Goal: Task Accomplishment & Management: Manage account settings

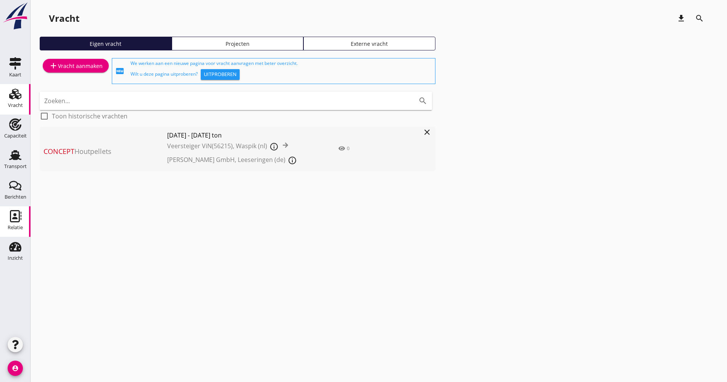
click at [16, 210] on use at bounding box center [15, 216] width 11 height 12
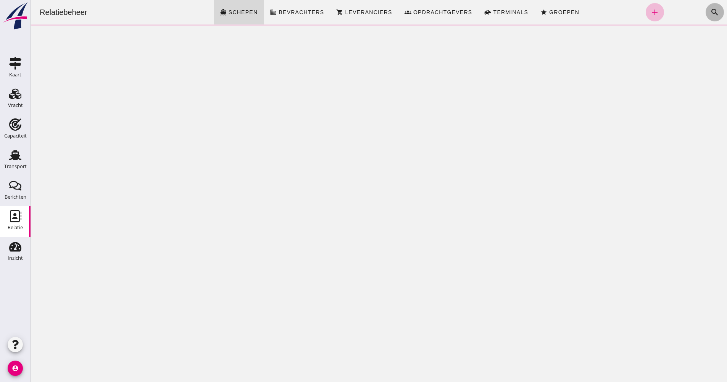
click at [713, 11] on icon "search" at bounding box center [715, 12] width 9 height 9
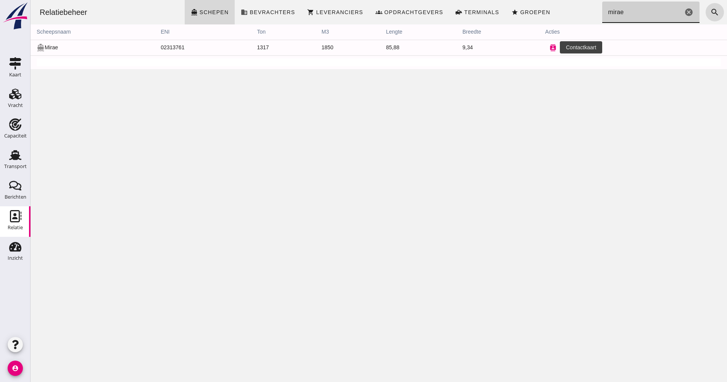
type input "mirae"
click at [550, 47] on icon "contacts" at bounding box center [553, 47] width 7 height 7
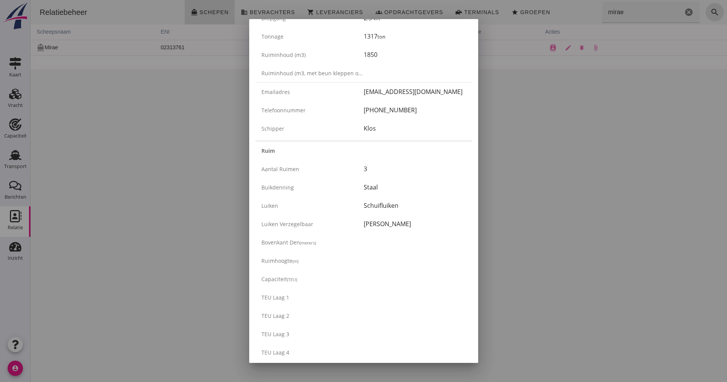
scroll to position [229, 0]
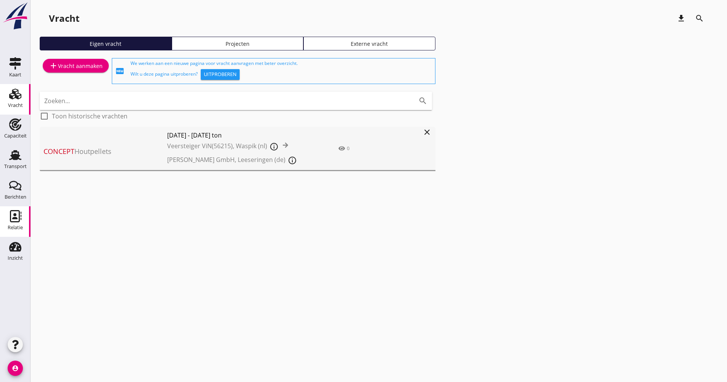
click at [23, 214] on div "Relatie" at bounding box center [15, 216] width 18 height 12
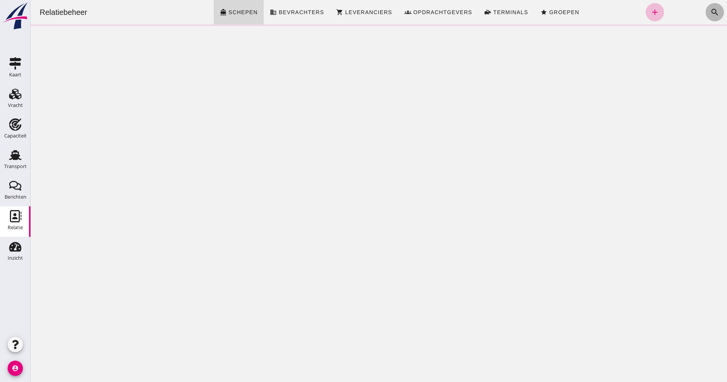
click at [706, 10] on button "search" at bounding box center [715, 12] width 18 height 18
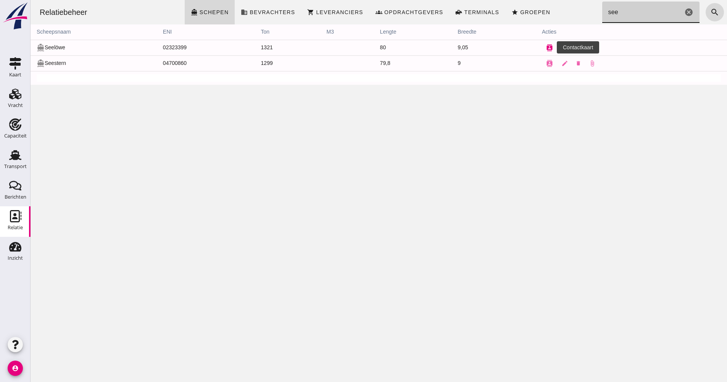
click at [542, 46] on button "contacts" at bounding box center [549, 47] width 15 height 15
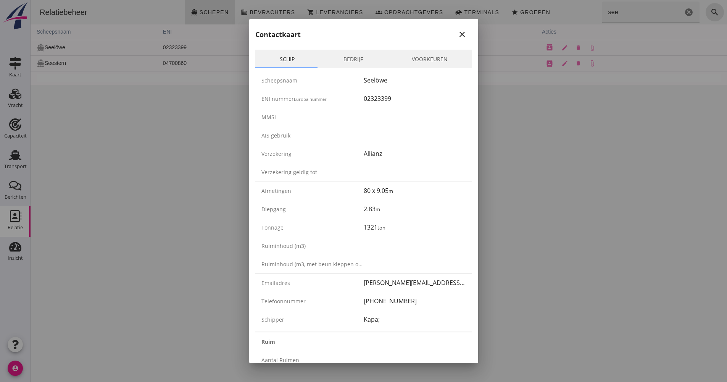
click at [357, 54] on link "Bedrijf" at bounding box center [353, 59] width 68 height 18
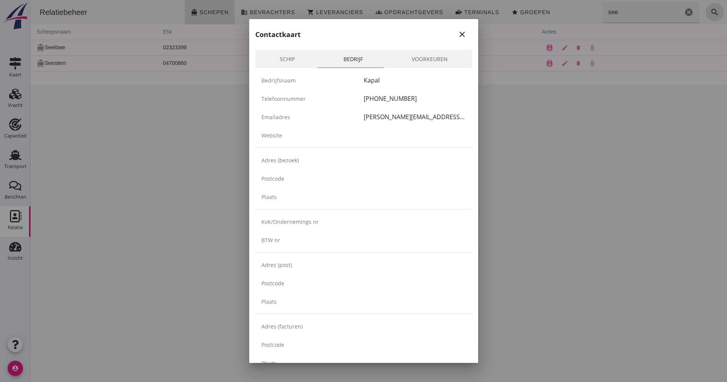
click at [269, 56] on link "Schip" at bounding box center [287, 59] width 64 height 18
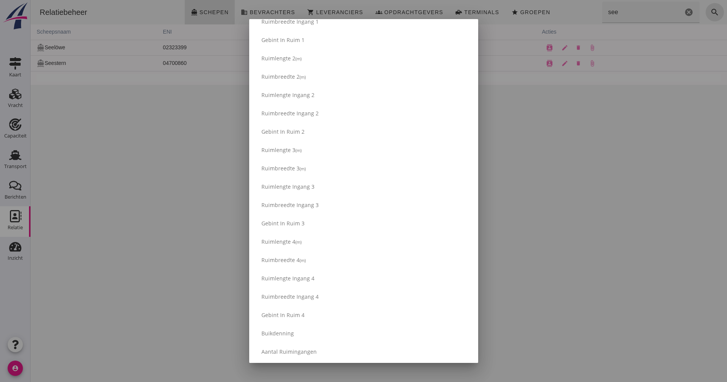
scroll to position [597, 0]
drag, startPoint x: 105, startPoint y: 164, endPoint x: 296, endPoint y: 100, distance: 201.8
click at [105, 164] on div at bounding box center [363, 191] width 727 height 382
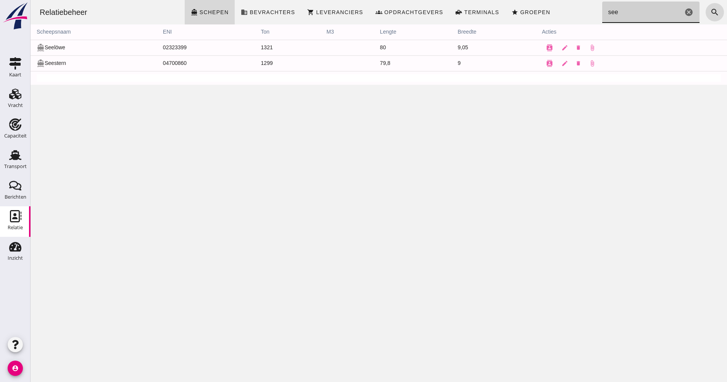
drag, startPoint x: 633, startPoint y: 9, endPoint x: 584, endPoint y: 20, distance: 50.0
click at [588, 11] on div "Relatiebeheer directions_boat Schepen business Bevrachters shopping_cart Levera…" at bounding box center [379, 12] width 691 height 24
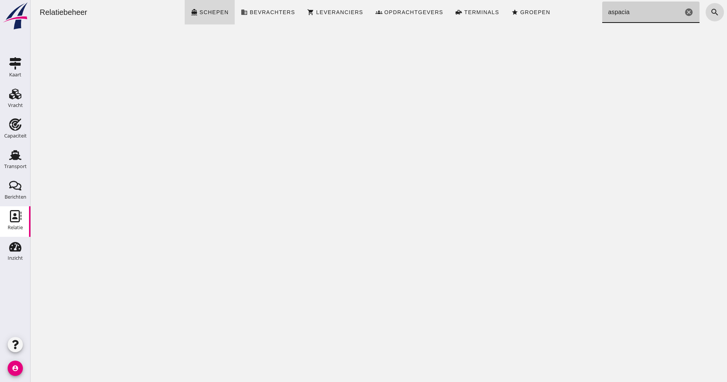
type input "aspacia"
click at [16, 108] on div "Vracht" at bounding box center [15, 105] width 15 height 5
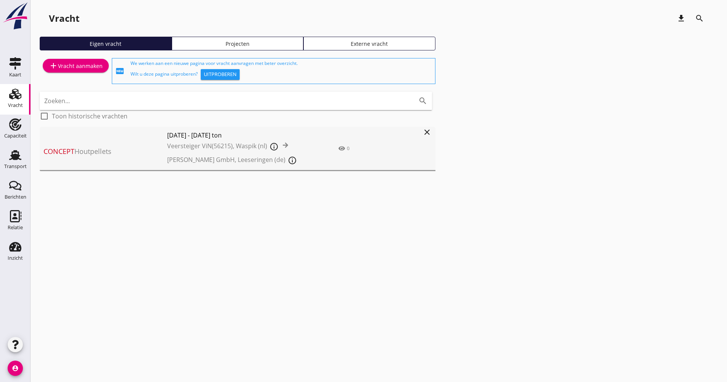
click at [36, 149] on div "Vracht download search Eigen vracht Projecten Externe vracht add Vracht aanmake…" at bounding box center [379, 97] width 697 height 195
click at [21, 153] on div "Transport" at bounding box center [15, 155] width 18 height 12
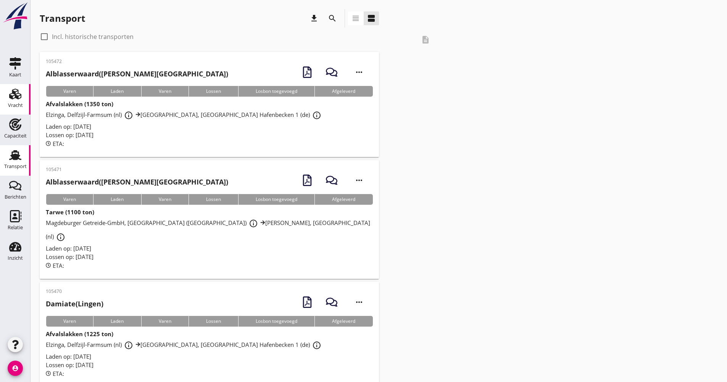
click at [14, 100] on icon "Vracht" at bounding box center [15, 94] width 12 height 12
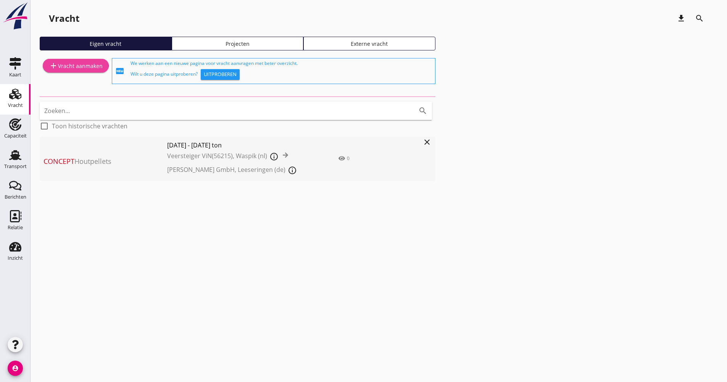
click at [84, 69] on div "add Vracht aanmaken" at bounding box center [76, 65] width 54 height 9
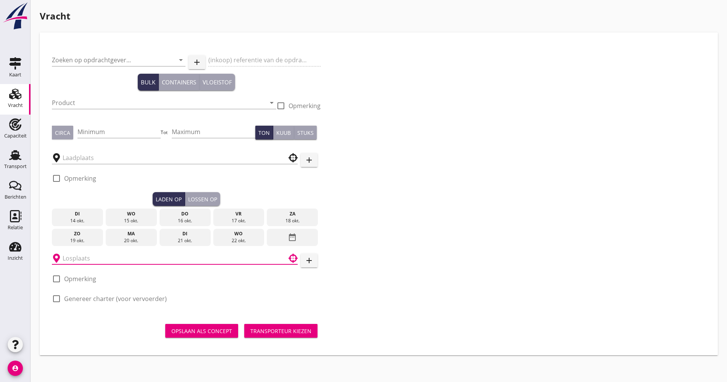
click at [236, 264] on input "text" at bounding box center [170, 258] width 214 height 12
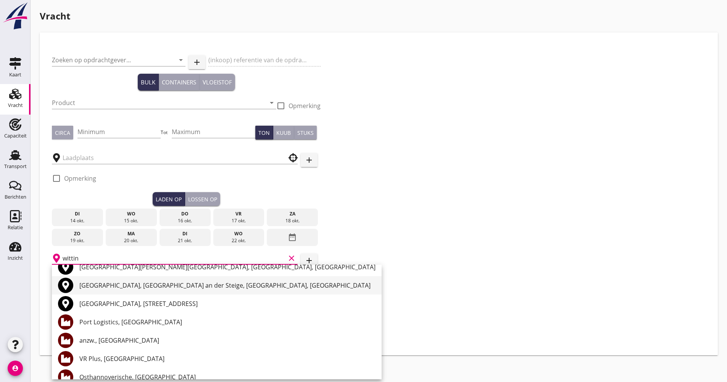
scroll to position [20, 0]
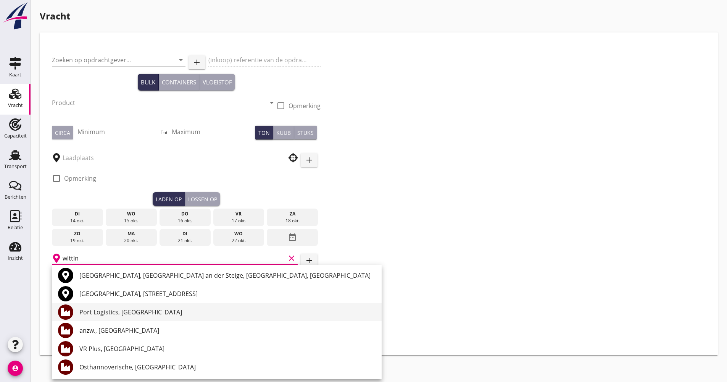
click at [147, 314] on div "Port Logistics, Wittingen" at bounding box center [227, 311] width 296 height 9
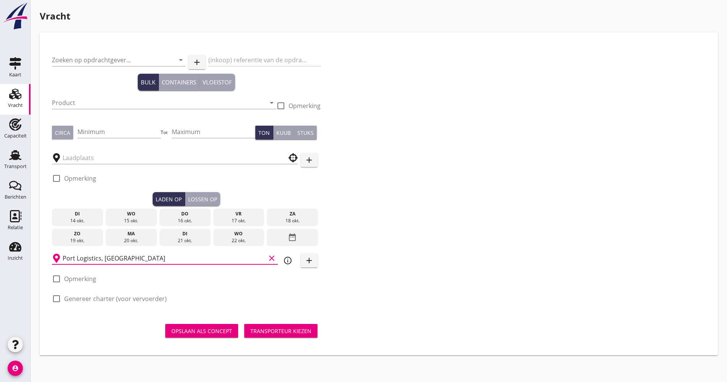
type input "Port Logistics, Wittingen"
click at [284, 263] on icon "info_outline" at bounding box center [287, 260] width 9 height 9
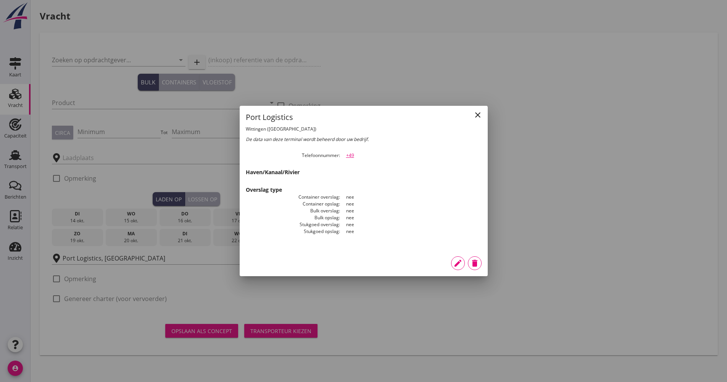
click at [452, 265] on div "edit" at bounding box center [458, 263] width 14 height 9
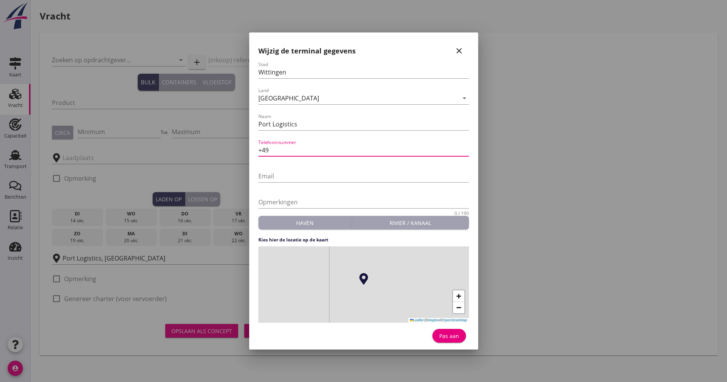
drag, startPoint x: 286, startPoint y: 146, endPoint x: 238, endPoint y: 150, distance: 48.3
click at [237, 150] on div "Nederland België Duitsland Frankrijk Zwitserland Polen Luxemburg Hongarije Roem…" at bounding box center [363, 191] width 727 height 382
paste input "Kontakt: +49 5832/7081,0175 1846659"
click at [283, 151] on input "Kontakt: +49 5832/7081,0175 1846659" at bounding box center [364, 150] width 211 height 12
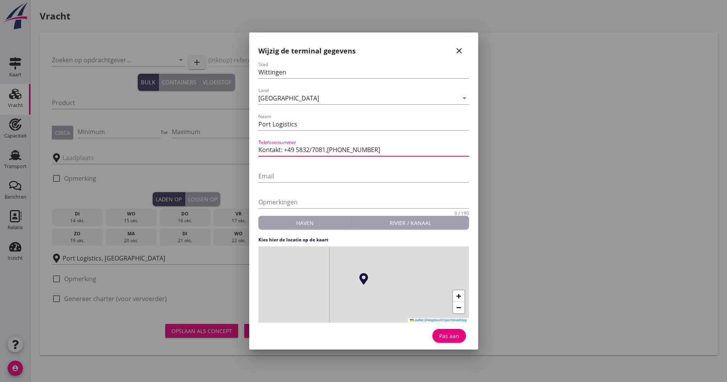
drag, startPoint x: 284, startPoint y: 152, endPoint x: 224, endPoint y: 156, distance: 60.4
click at [228, 157] on div "Nederland België Duitsland Frankrijk Zwitserland Polen Luxemburg Hongarije Roem…" at bounding box center [363, 191] width 727 height 382
click at [301, 147] on input "+49 5832/7081,0175 1846659" at bounding box center [364, 150] width 211 height 12
type input "+49 5832/7081 oder 0175 1846659"
click at [444, 337] on div "Pas aan" at bounding box center [449, 336] width 21 height 8
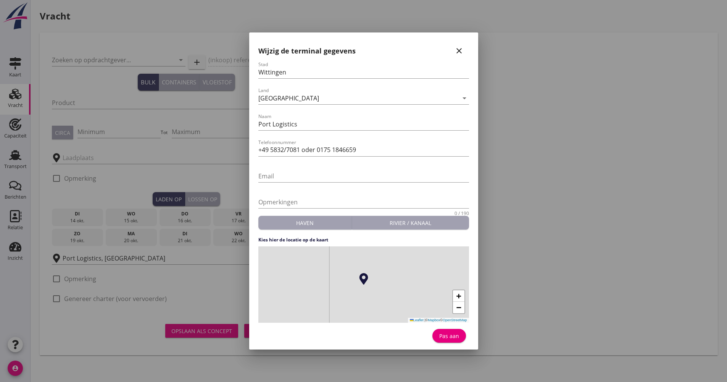
scroll to position [0, 0]
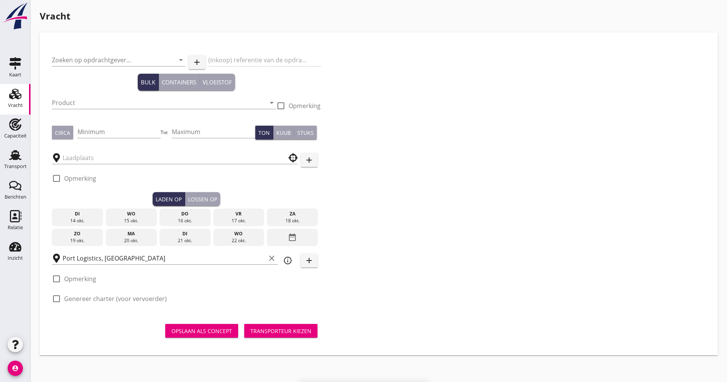
type input "Port Logistics"
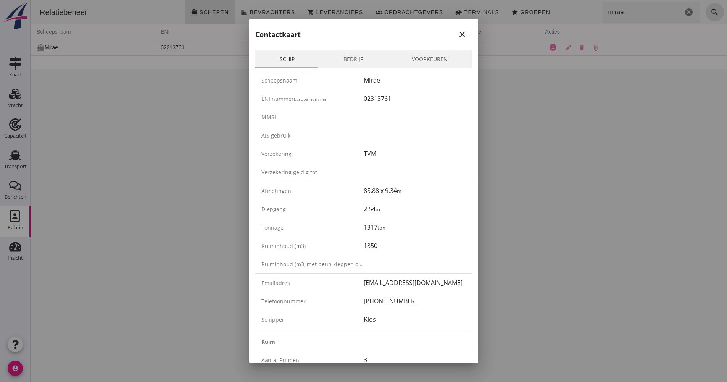
scroll to position [229, 0]
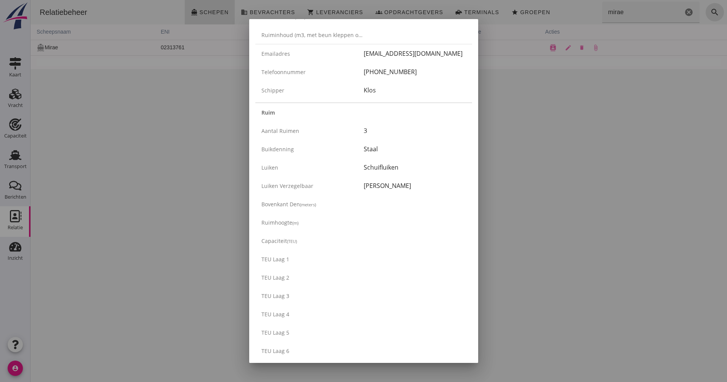
click at [588, 117] on div at bounding box center [363, 191] width 727 height 382
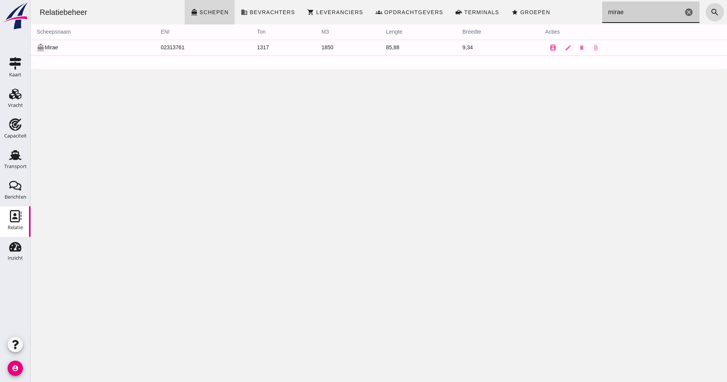
drag, startPoint x: 614, startPoint y: 13, endPoint x: 590, endPoint y: 13, distance: 24.1
click at [590, 13] on div "Relatiebeheer directions_boat Schepen business Bevrachters shopping_cart Levera…" at bounding box center [379, 12] width 691 height 24
type input "seel"
click at [562, 51] on icon "edit" at bounding box center [565, 47] width 7 height 7
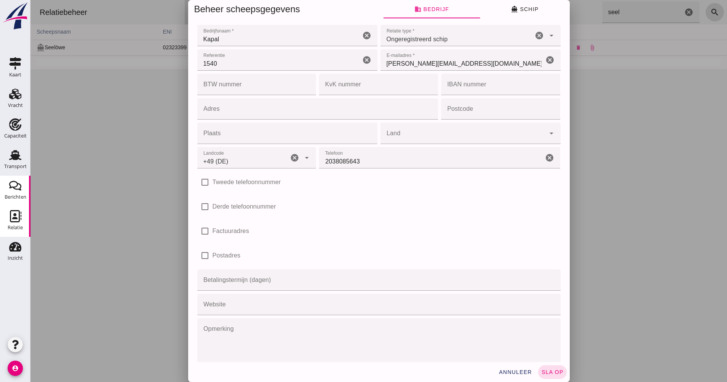
type input "+49 (DE)"
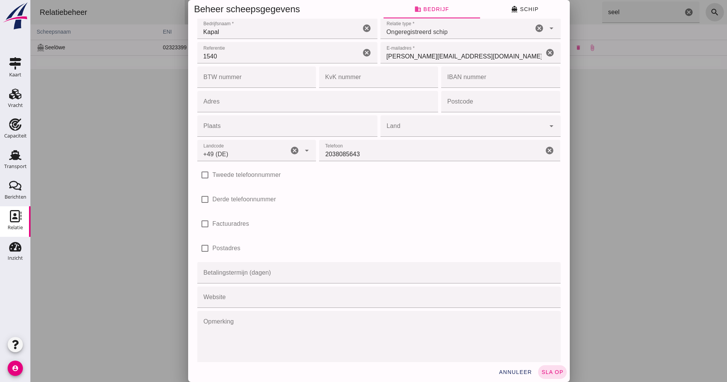
scroll to position [0, 0]
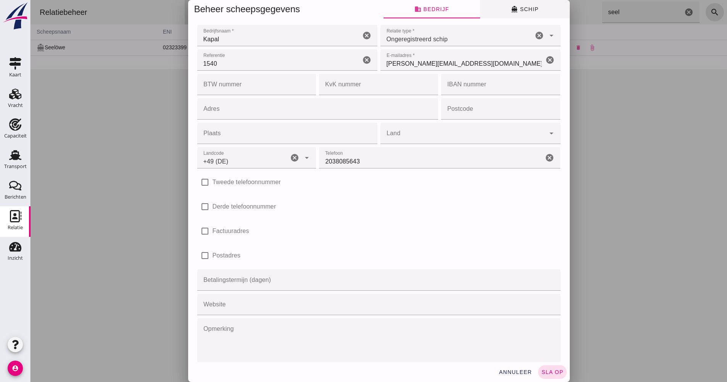
click at [533, 9] on span "directions_boat Schip" at bounding box center [524, 9] width 27 height 7
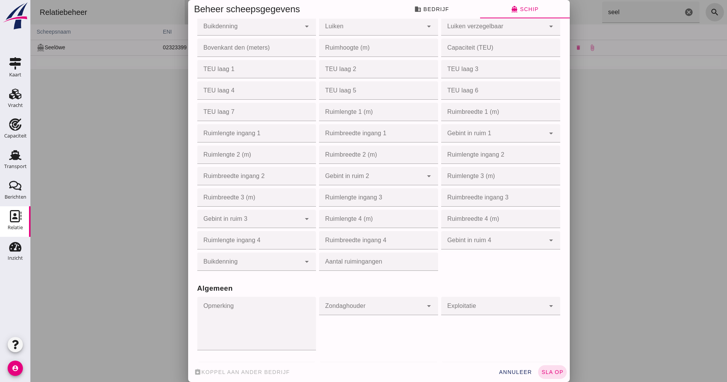
scroll to position [496, 0]
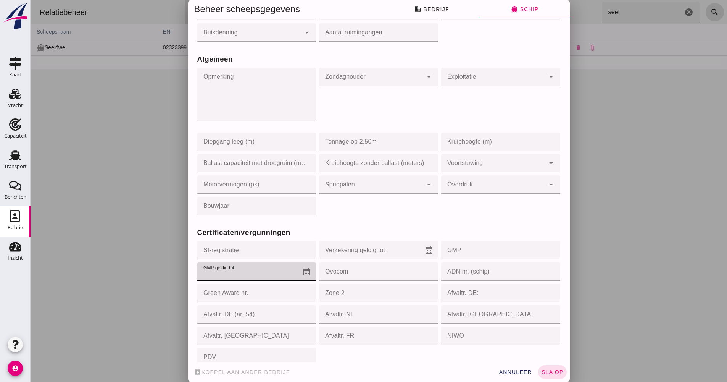
paste input "031742"
type input "031742"
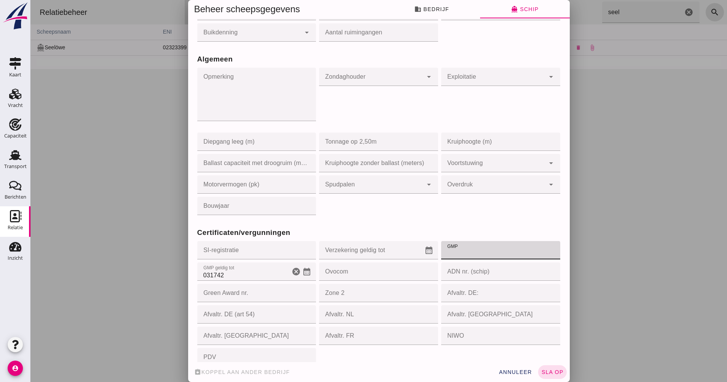
paste input "031742"
type input "031742"
click at [304, 271] on icon "calendar_month" at bounding box center [306, 271] width 9 height 9
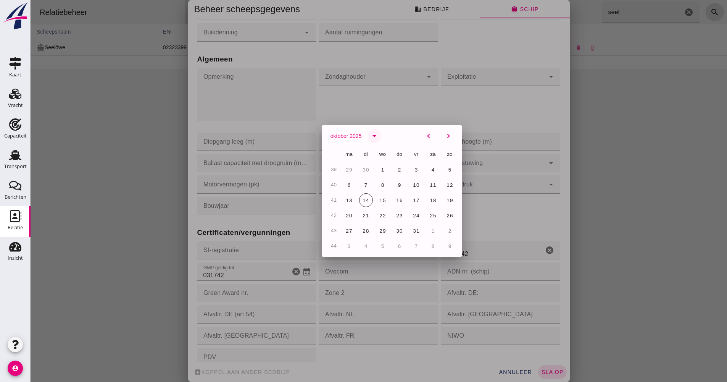
click at [370, 138] on icon "arrow_drop_down" at bounding box center [374, 135] width 9 height 9
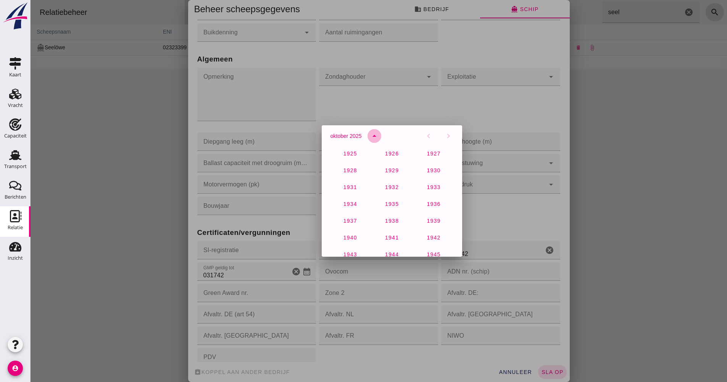
scroll to position [506, 0]
click at [353, 219] on span "2027" at bounding box center [350, 218] width 14 height 6
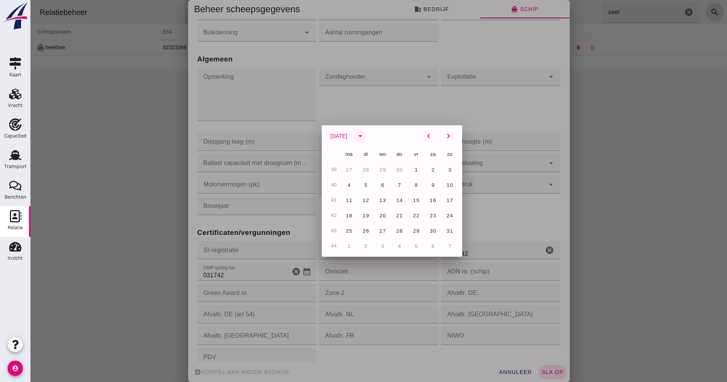
click at [365, 137] on icon "arrow_drop_down" at bounding box center [360, 135] width 9 height 9
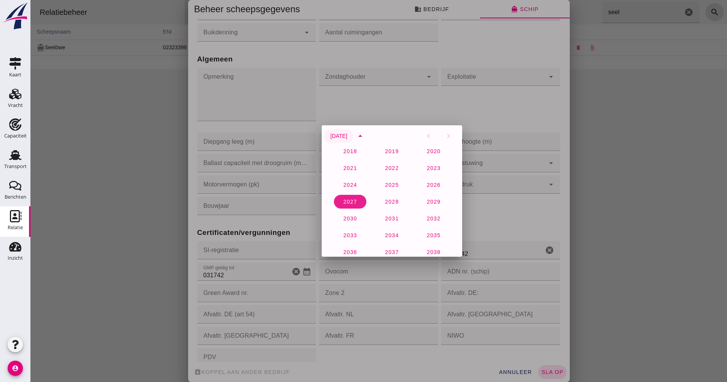
click at [354, 137] on button "[DATE]" at bounding box center [338, 136] width 29 height 14
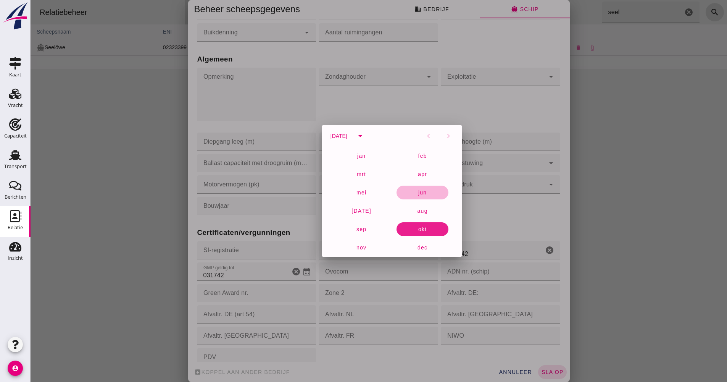
click at [425, 193] on button "jun" at bounding box center [423, 193] width 52 height 14
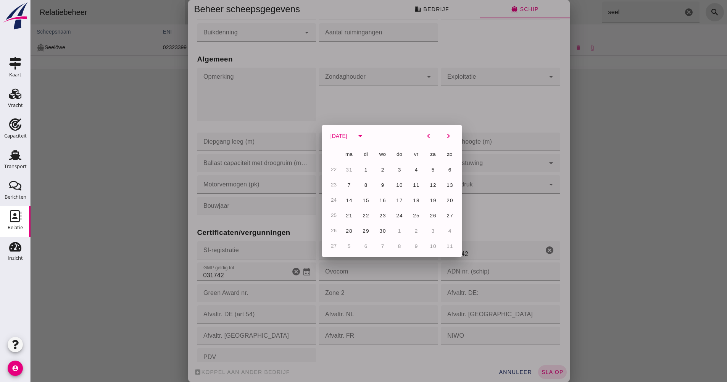
click at [381, 228] on span "30" at bounding box center [382, 231] width 7 height 6
type input "[DATE]"
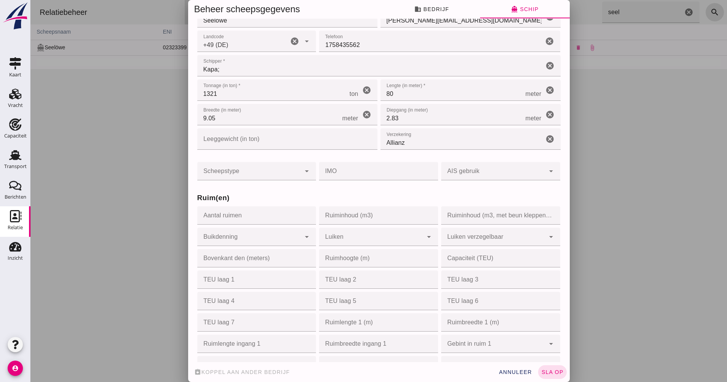
scroll to position [0, 0]
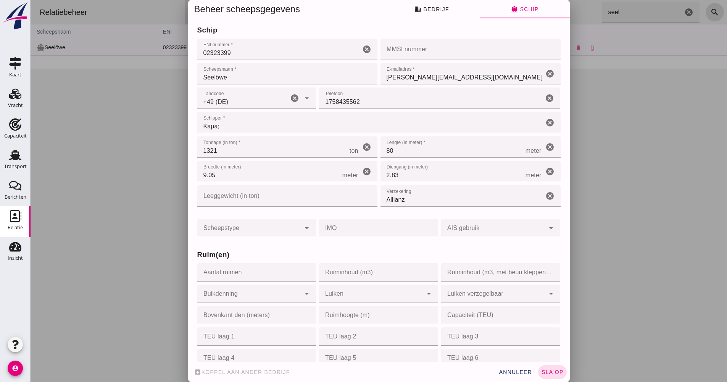
click at [236, 123] on input "Kapa;" at bounding box center [370, 122] width 347 height 21
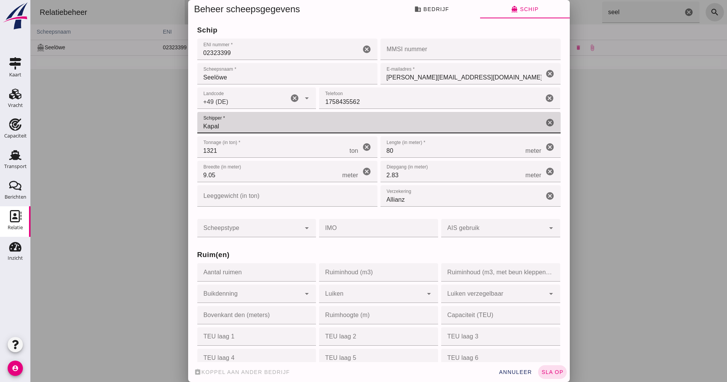
type input "Kapal"
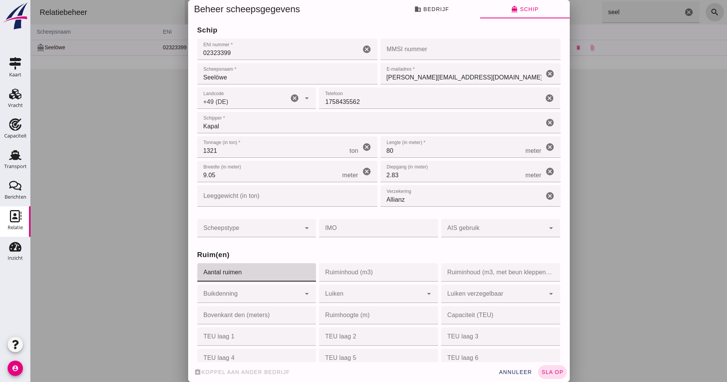
click at [278, 280] on input "Aantal ruimen" at bounding box center [254, 272] width 115 height 18
type input "1"
click at [257, 298] on div at bounding box center [249, 293] width 104 height 18
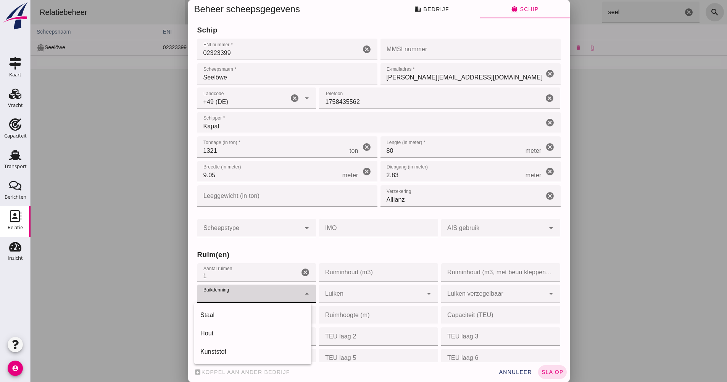
click at [247, 311] on div "Staal" at bounding box center [252, 314] width 105 height 9
type input "steel"
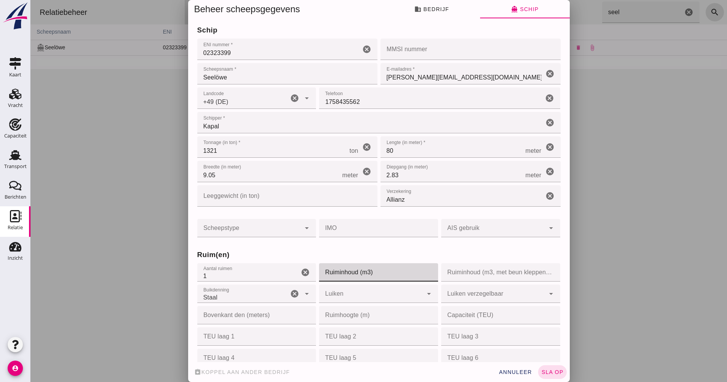
click at [403, 269] on input "Ruiminhoud (m3)" at bounding box center [376, 272] width 115 height 18
type input "1650"
click at [438, 13] on button "business Bedrijf" at bounding box center [432, 9] width 97 height 18
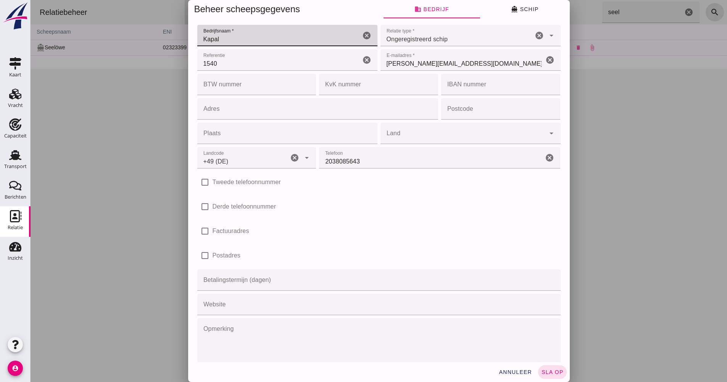
drag, startPoint x: 260, startPoint y: 41, endPoint x: 195, endPoint y: 43, distance: 65.3
click at [197, 43] on input "Kapal" at bounding box center [278, 35] width 163 height 21
paste input "utzer Bunker & Transport GmbH"
type input "[PERSON_NAME] Bunker & Transport GmbH"
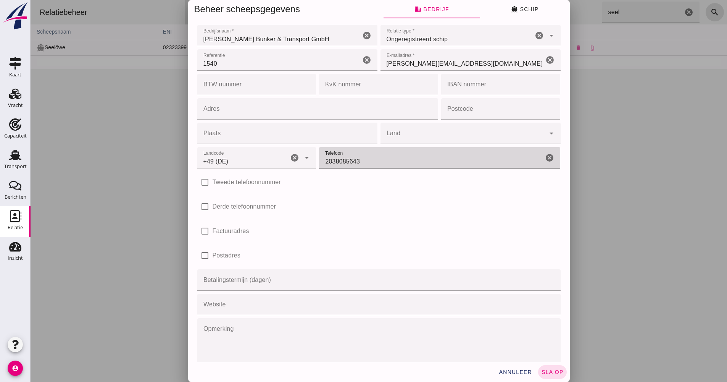
drag, startPoint x: 359, startPoint y: 161, endPoint x: 306, endPoint y: 159, distance: 53.1
click at [285, 162] on div "Landcode Landcode +49 (DE) +49 (DE) cancel arrow_drop_down Telefoon Telefoon 20…" at bounding box center [379, 157] width 367 height 24
paste input "0175/8435562"
drag, startPoint x: 324, startPoint y: 164, endPoint x: 315, endPoint y: 151, distance: 15.7
click at [321, 163] on input "0175/8435562" at bounding box center [431, 157] width 225 height 21
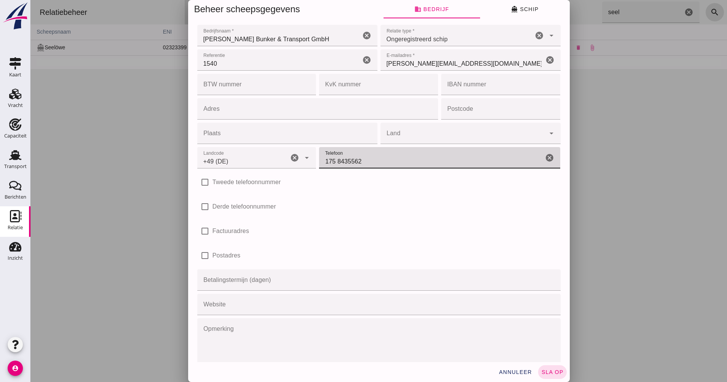
drag, startPoint x: 359, startPoint y: 165, endPoint x: 323, endPoint y: 158, distance: 36.5
click at [304, 159] on div "Landcode Landcode +49 (DE) +49 (DE) cancel arrow_drop_down Telefoon Telefoon 17…" at bounding box center [379, 157] width 367 height 24
type input "175 8435562"
click at [518, 9] on span "directions_boat Schip" at bounding box center [524, 9] width 27 height 7
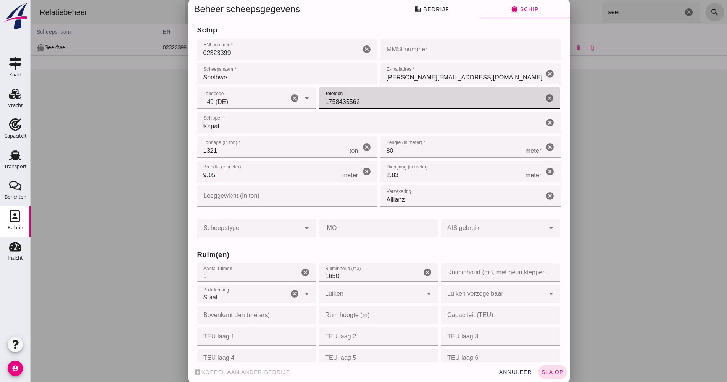
drag, startPoint x: 374, startPoint y: 104, endPoint x: 307, endPoint y: 102, distance: 66.9
click at [305, 102] on div "Landcode Landcode +49 (DE) +49 (DE) cancel arrow_drop_down Telefoon Telefoon 17…" at bounding box center [379, 98] width 367 height 24
paste input "text"
type input "175 8435562"
drag, startPoint x: 290, startPoint y: 233, endPoint x: 282, endPoint y: 228, distance: 9.8
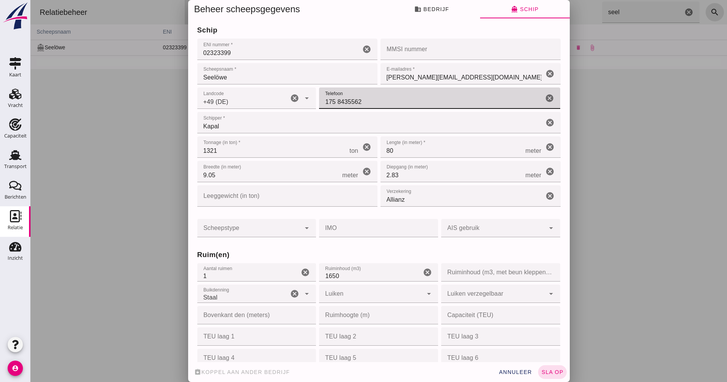
click at [290, 233] on div at bounding box center [249, 228] width 104 height 18
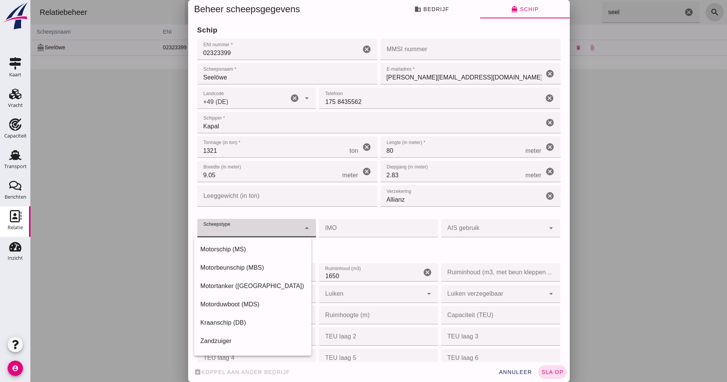
click at [242, 255] on div "Motorschip (MS)" at bounding box center [252, 249] width 117 height 18
type input "motor_ship"
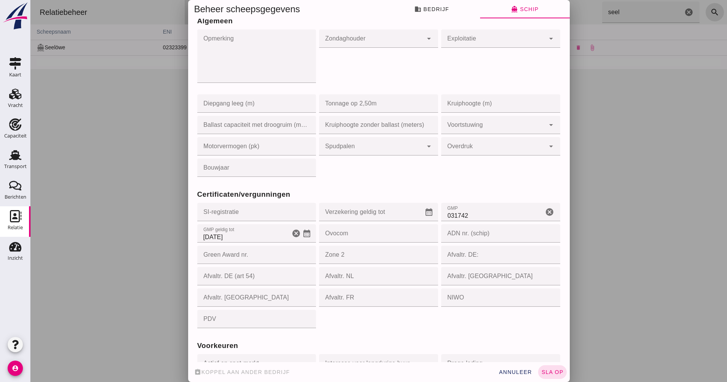
scroll to position [640, 0]
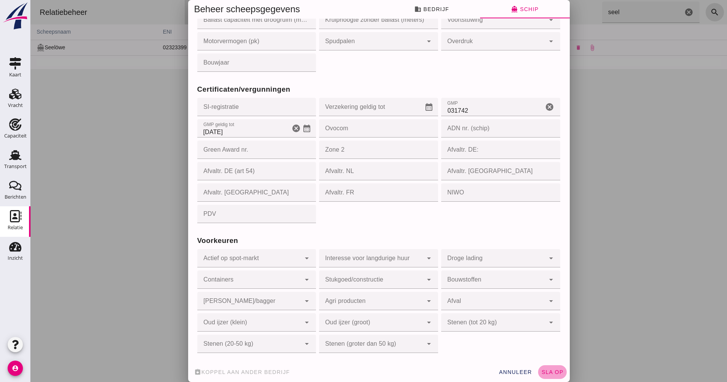
click at [543, 373] on span "sla op" at bounding box center [552, 372] width 23 height 6
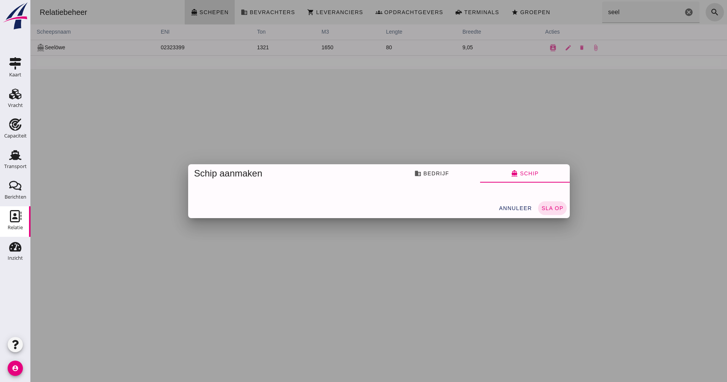
scroll to position [0, 0]
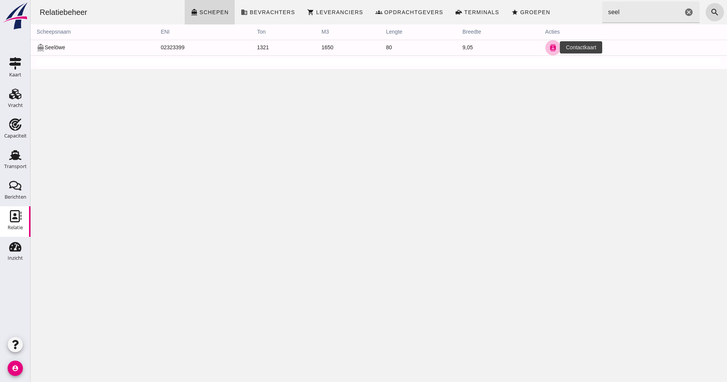
click at [550, 48] on icon "contacts" at bounding box center [553, 47] width 7 height 7
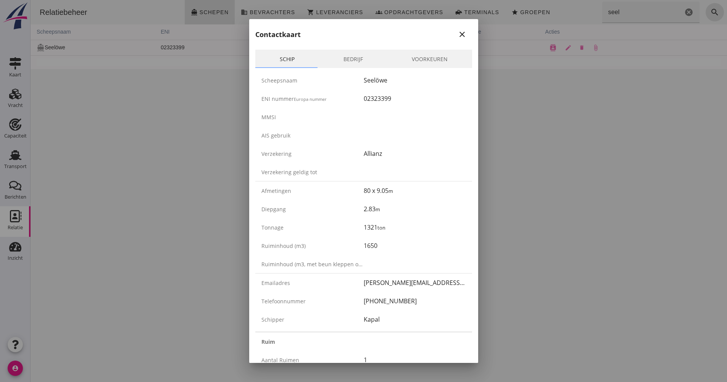
click at [501, 170] on div at bounding box center [363, 191] width 727 height 382
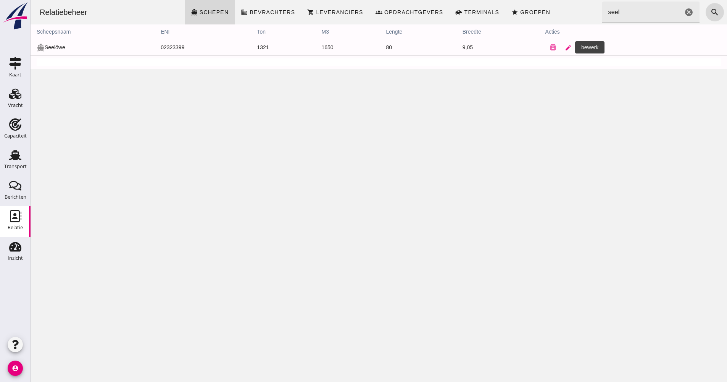
click at [565, 48] on icon "edit" at bounding box center [568, 47] width 7 height 7
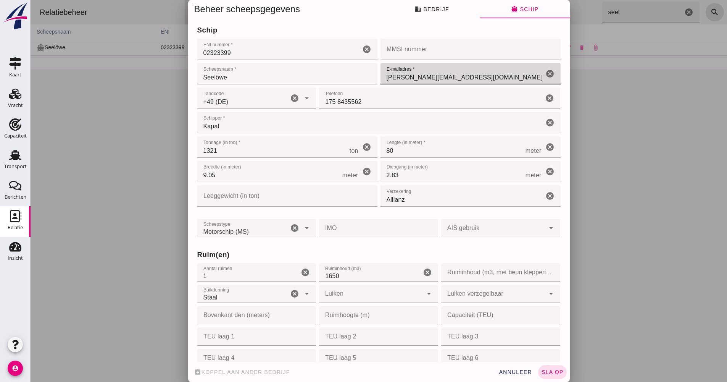
drag, startPoint x: 465, startPoint y: 78, endPoint x: 378, endPoint y: 79, distance: 86.3
click at [381, 79] on input "[PERSON_NAME][EMAIL_ADDRESS][DOMAIN_NAME]" at bounding box center [462, 73] width 163 height 21
paste input "[EMAIL_ADDRESS][DOMAIN_NAME]"
type input "[EMAIL_ADDRESS][DOMAIN_NAME]"
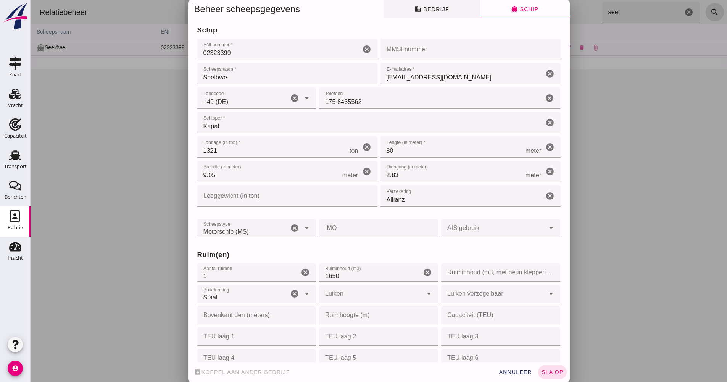
click at [441, 11] on span "business Bedrijf" at bounding box center [432, 9] width 34 height 7
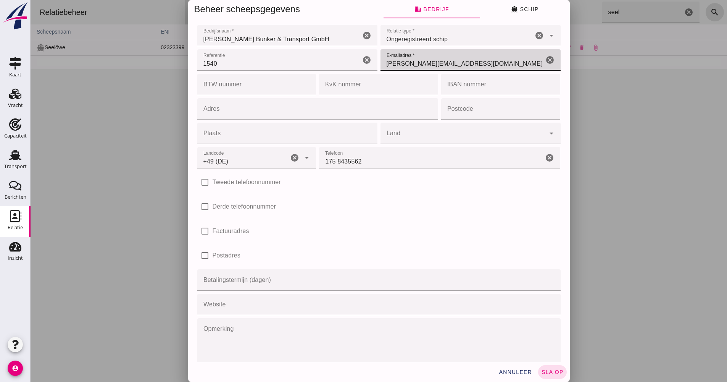
drag, startPoint x: 454, startPoint y: 64, endPoint x: 390, endPoint y: 64, distance: 63.8
click at [351, 68] on div "Referentie Referentie 1540 cancel E-mailadres * E-mailadres * [PERSON_NAME][EMA…" at bounding box center [379, 60] width 367 height 24
paste input "[EMAIL_ADDRESS][DOMAIN_NAME]"
click at [429, 110] on div "Adres Adres cancel" at bounding box center [317, 108] width 241 height 21
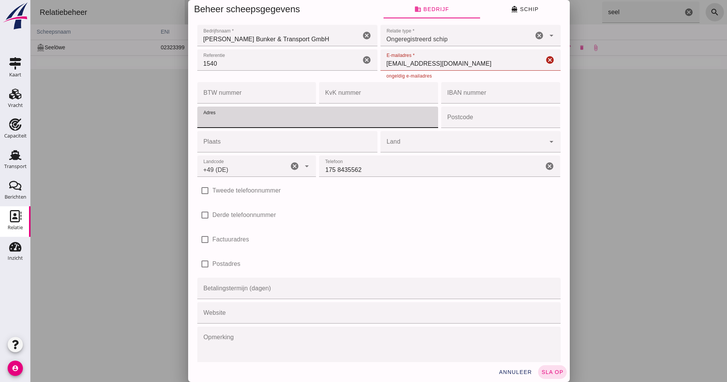
drag, startPoint x: 486, startPoint y: 72, endPoint x: 486, endPoint y: 64, distance: 7.6
click at [486, 70] on div "E-mailadres * E-mailadres * [EMAIL_ADDRESS][DOMAIN_NAME] cancel ongeldig e-mail…" at bounding box center [471, 64] width 180 height 30
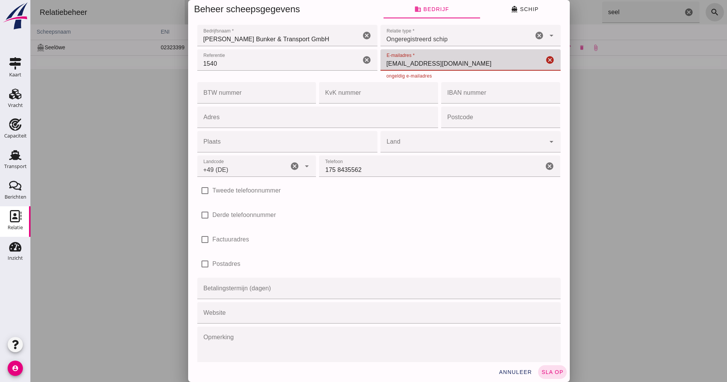
click at [486, 64] on input "[EMAIL_ADDRESS][DOMAIN_NAME]" at bounding box center [462, 59] width 163 height 21
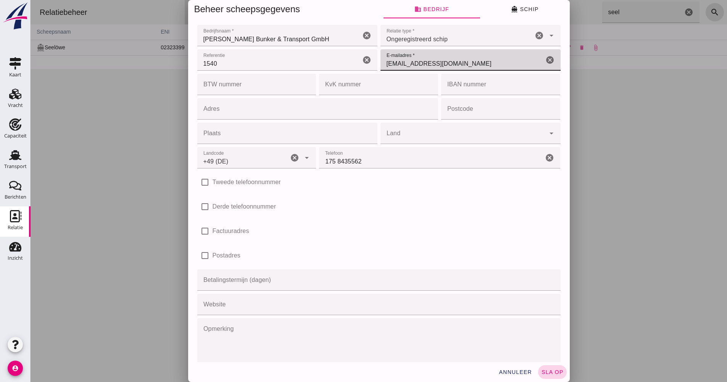
type input "[EMAIL_ADDRESS][DOMAIN_NAME]"
click at [554, 371] on span "sla op" at bounding box center [552, 372] width 23 height 6
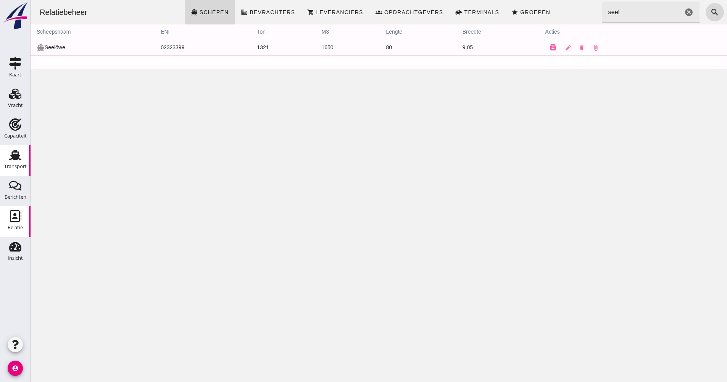
click at [12, 162] on div "Transport" at bounding box center [15, 166] width 23 height 11
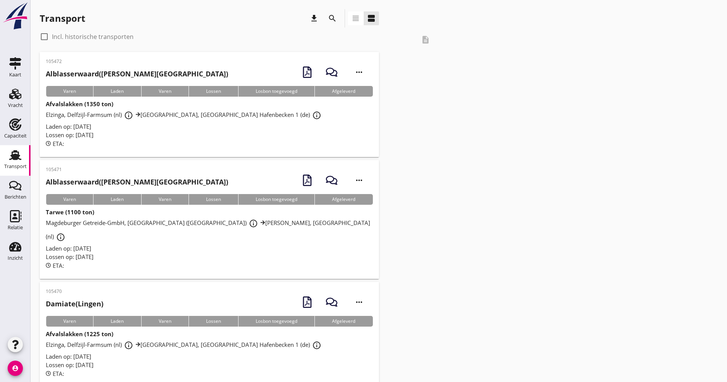
click at [327, 22] on button "search" at bounding box center [333, 18] width 14 height 14
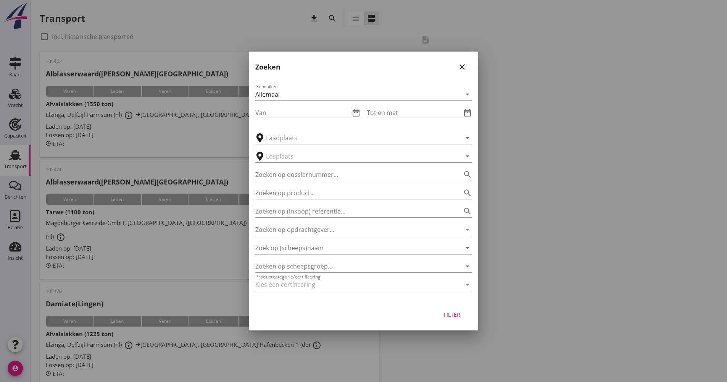
click at [296, 245] on input "Zoek op (scheeps)naam" at bounding box center [352, 248] width 195 height 12
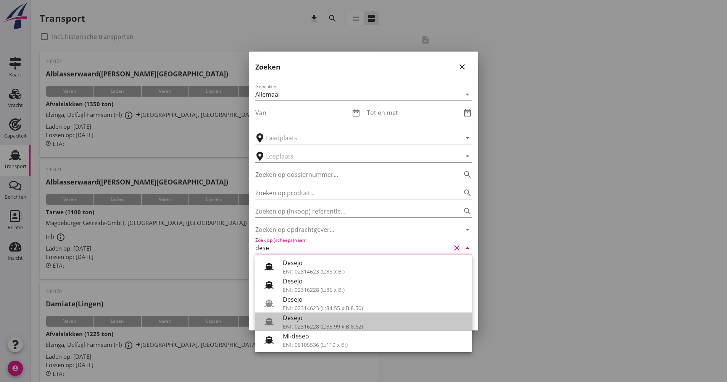
drag, startPoint x: 328, startPoint y: 317, endPoint x: 326, endPoint y: 322, distance: 4.7
click at [327, 318] on div "Desejo" at bounding box center [374, 317] width 183 height 9
click at [326, 323] on div "Filter" at bounding box center [363, 315] width 229 height 29
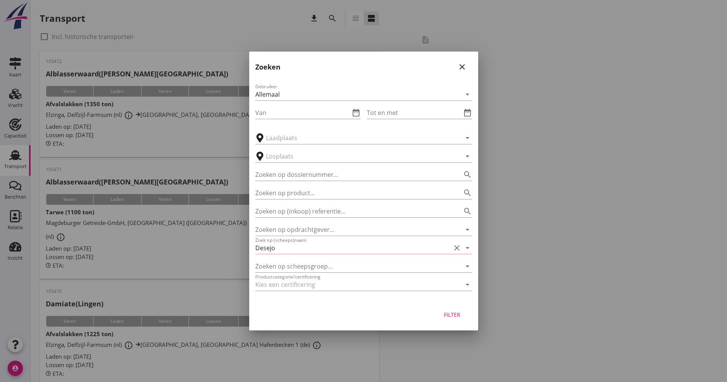
click at [450, 307] on div "Filter" at bounding box center [363, 315] width 229 height 29
click at [451, 315] on div "Filter" at bounding box center [452, 314] width 21 height 8
type input "Desejo"
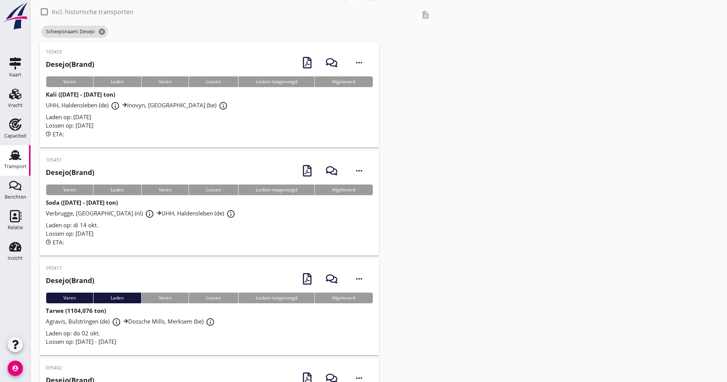
scroll to position [38, 0]
